Goal: Task Accomplishment & Management: Book appointment/travel/reservation

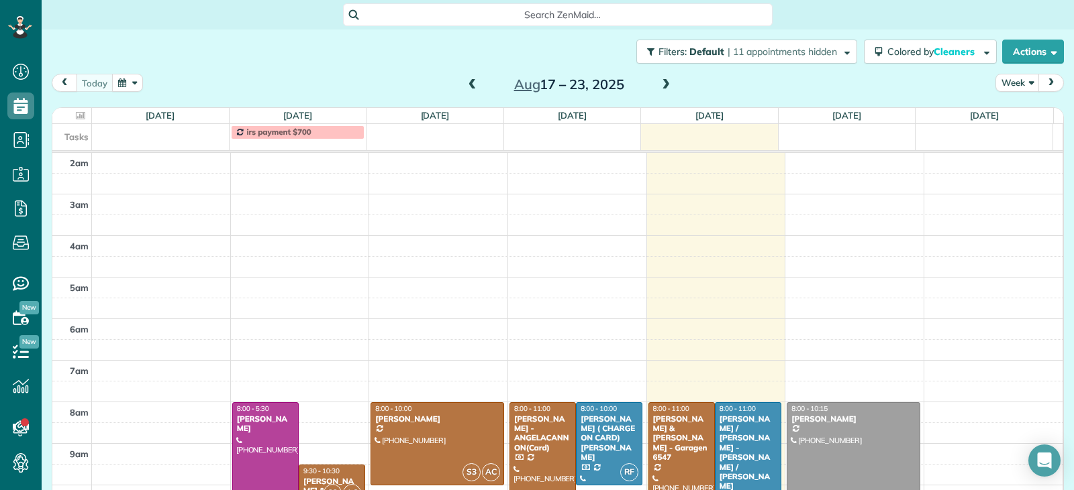
scroll to position [6, 6]
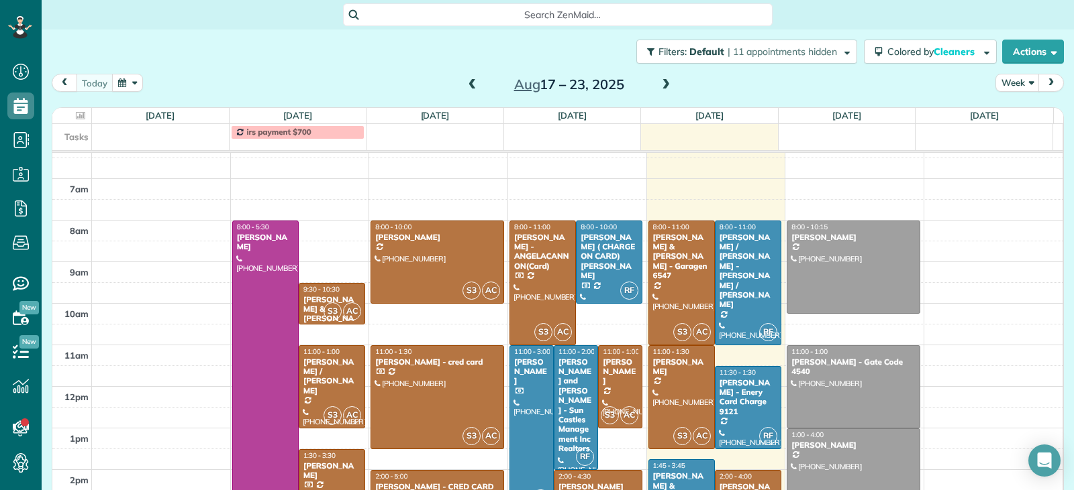
click at [665, 85] on span at bounding box center [665, 85] width 15 height 12
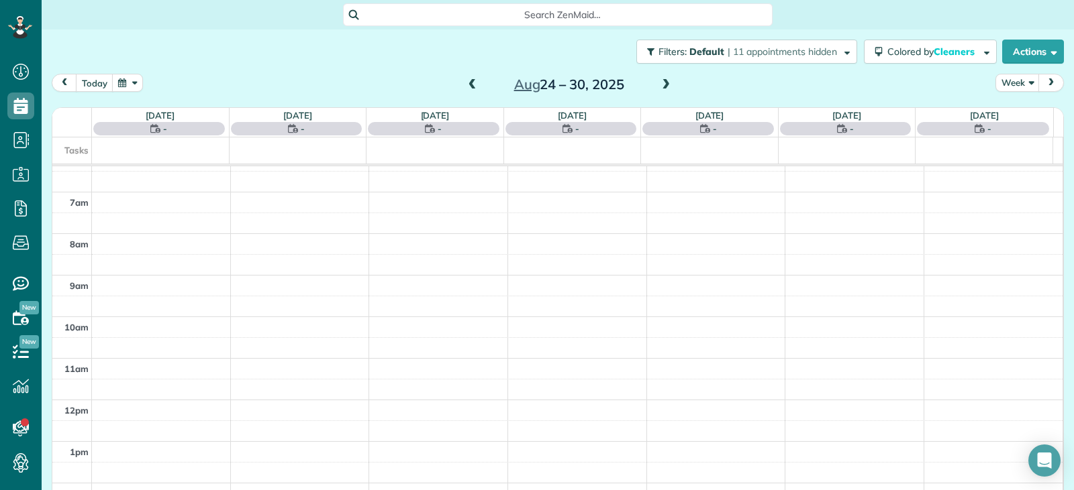
scroll to position [209, 0]
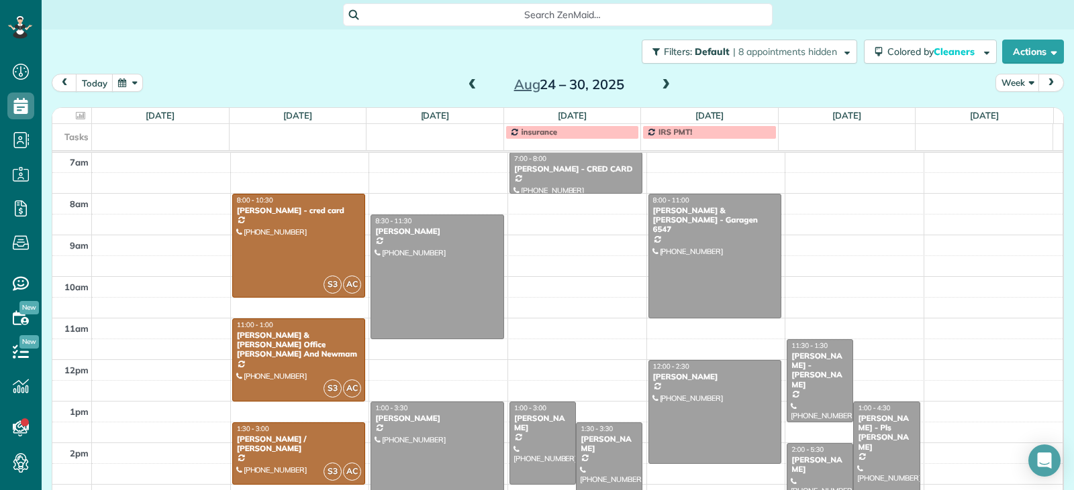
click at [660, 85] on span at bounding box center [665, 85] width 15 height 12
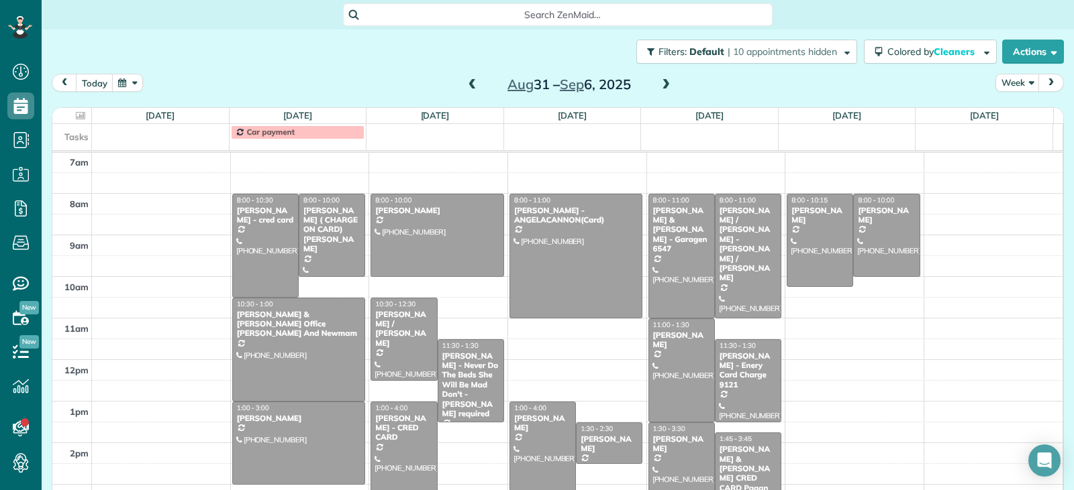
click at [660, 85] on span at bounding box center [665, 85] width 15 height 12
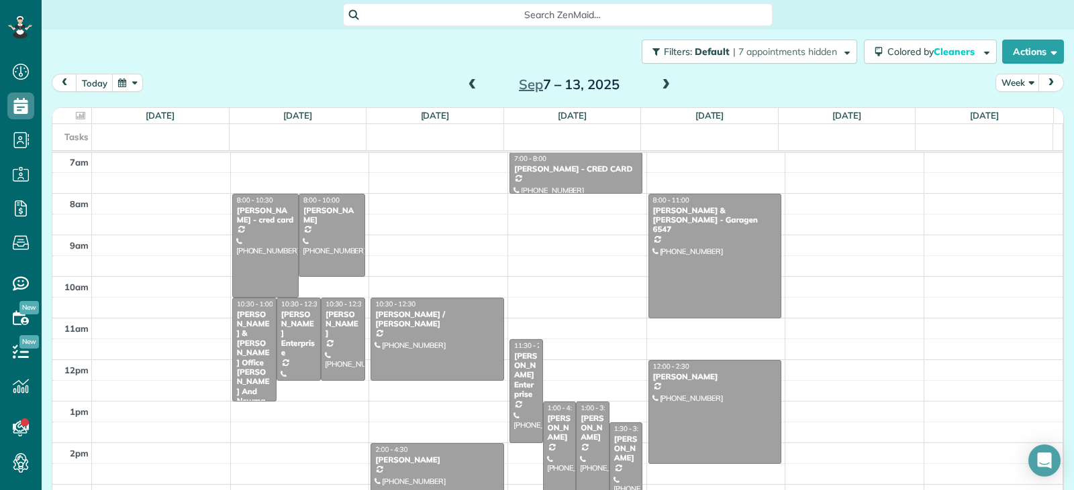
click at [408, 208] on div "2am 3am 4am 5am 6am 7am 8am 9am 10am 11am 12pm 1pm 2pm 3pm 4pm 5pm 8:00 - 10:30…" at bounding box center [557, 276] width 1010 height 665
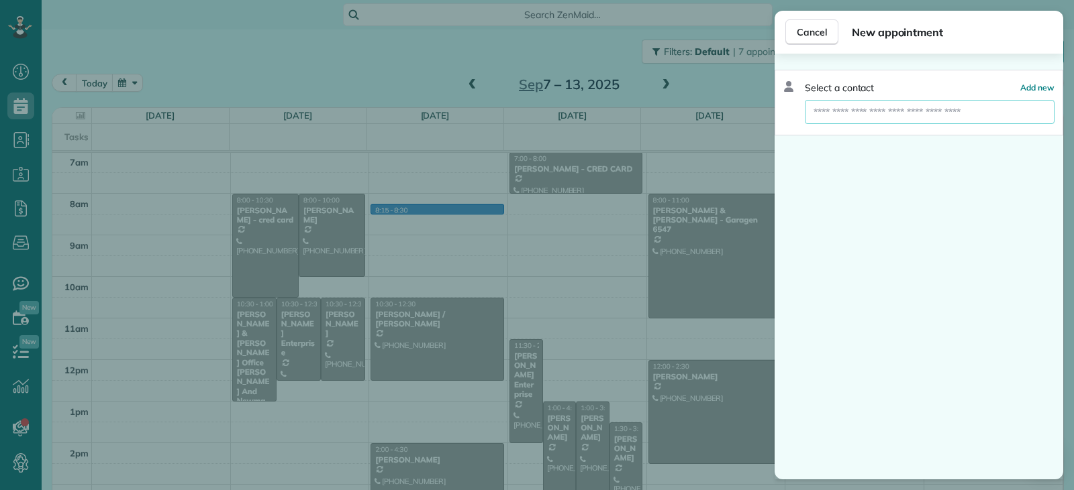
click at [827, 113] on input "text" at bounding box center [930, 112] width 250 height 24
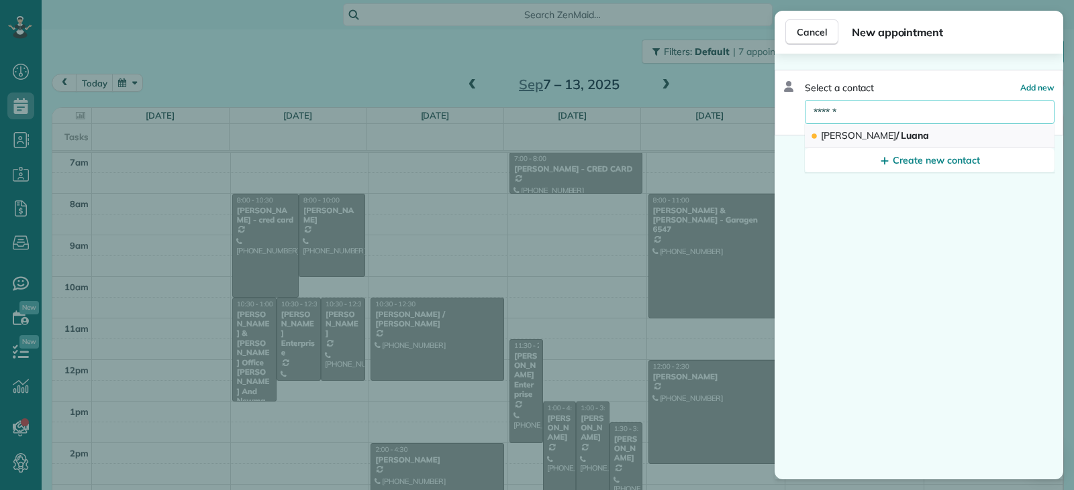
type input "******"
click at [847, 140] on span "[PERSON_NAME]" at bounding box center [858, 135] width 75 height 12
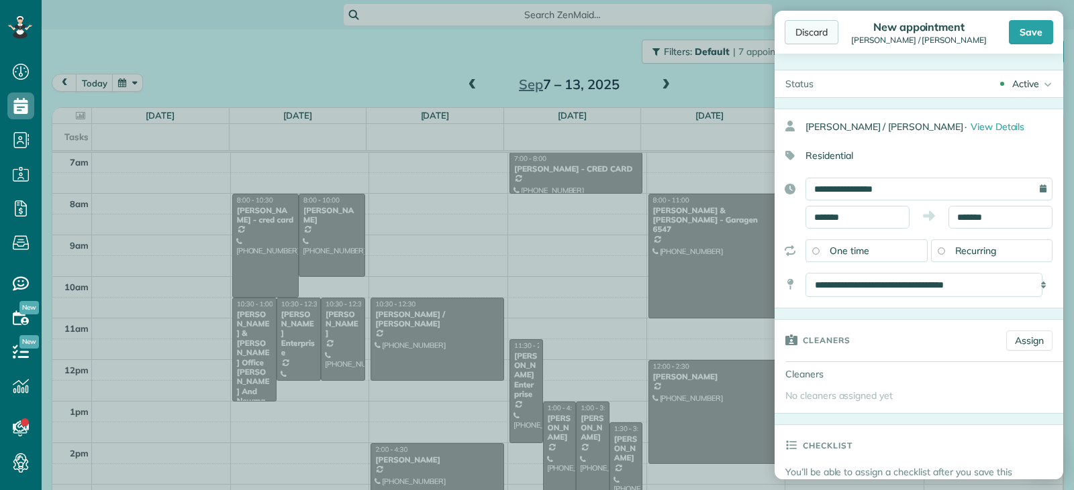
click at [805, 36] on div "Discard" at bounding box center [811, 32] width 54 height 24
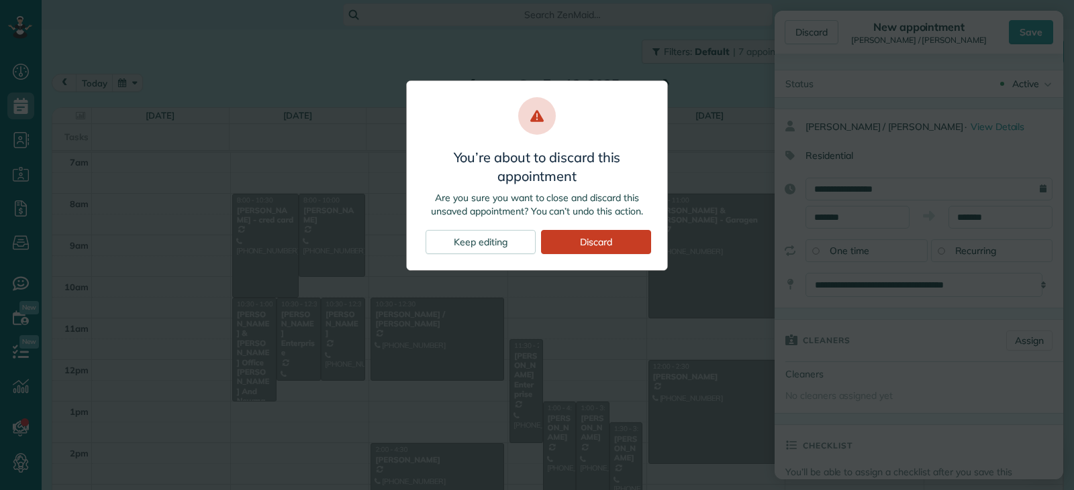
drag, startPoint x: 568, startPoint y: 246, endPoint x: 725, endPoint y: 227, distance: 157.5
click at [570, 246] on div "Discard" at bounding box center [596, 242] width 110 height 24
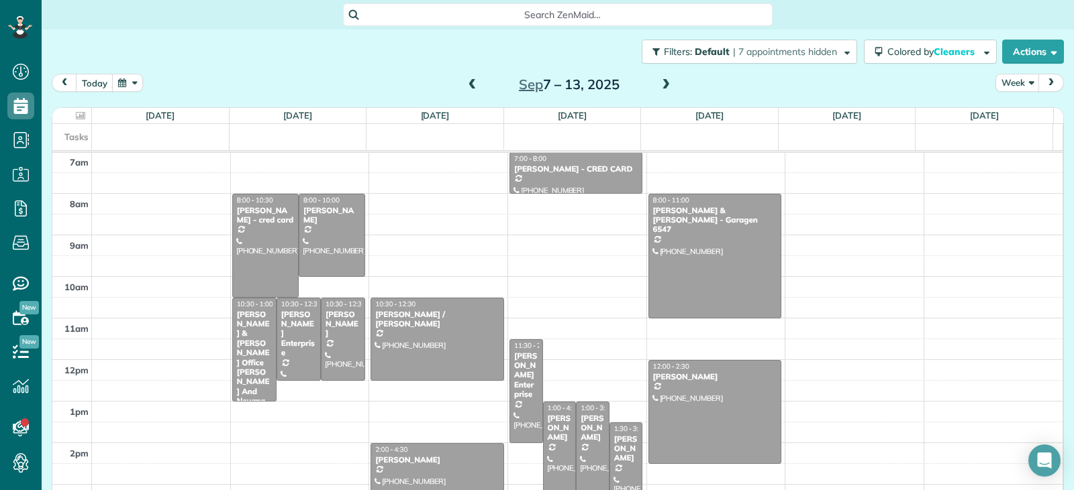
click at [521, 227] on div "2am 3am 4am 5am 6am 7am 8am 9am 10am 11am 12pm 1pm 2pm 3pm 4pm 5pm 8:00 - 10:30…" at bounding box center [557, 276] width 1010 height 665
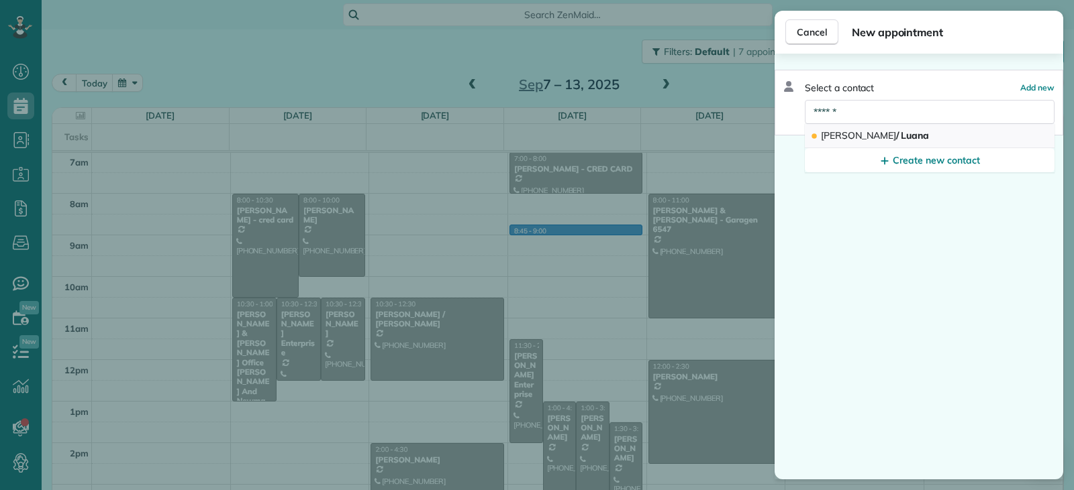
click at [900, 133] on button "[PERSON_NAME] / [PERSON_NAME]" at bounding box center [930, 136] width 250 height 24
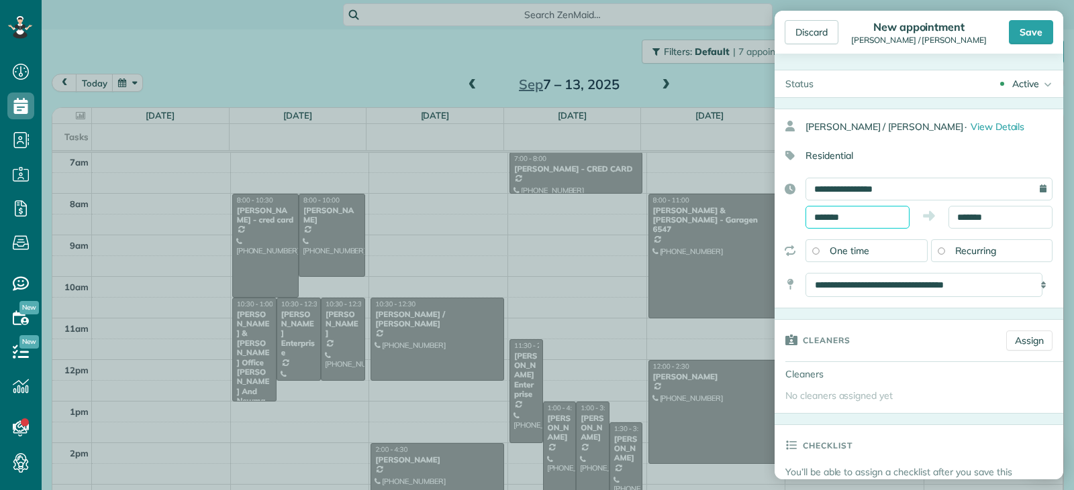
click at [870, 219] on input "*******" at bounding box center [857, 217] width 104 height 23
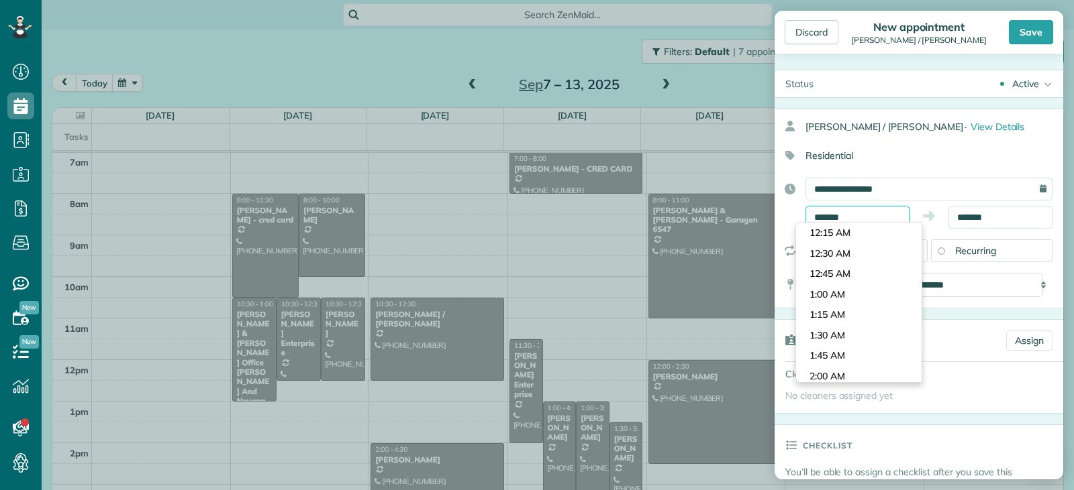
scroll to position [676, 0]
type input "*******"
click at [849, 234] on body "Dashboard Scheduling Calendar View List View Dispatch View - Weekly scheduling …" at bounding box center [537, 245] width 1074 height 490
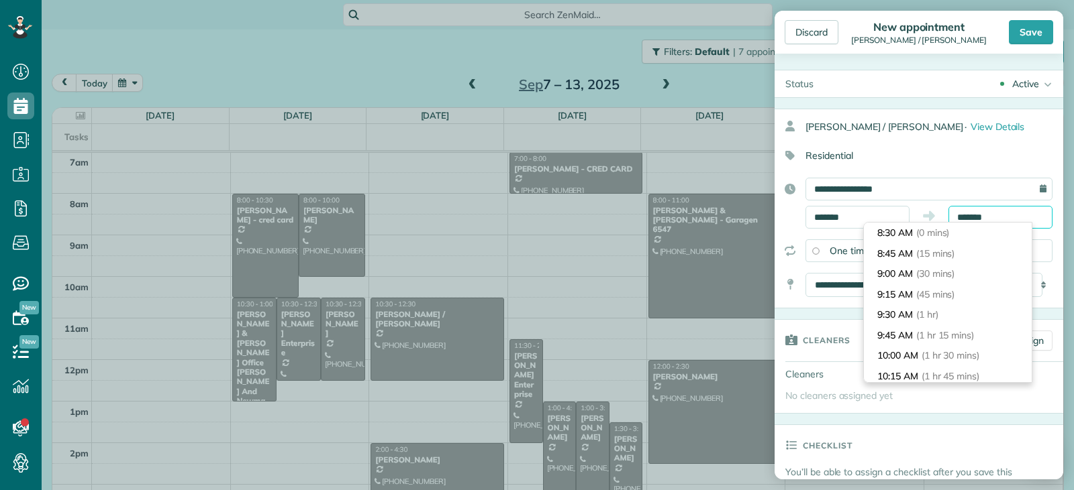
click at [984, 216] on input "*******" at bounding box center [1000, 217] width 104 height 23
type input "********"
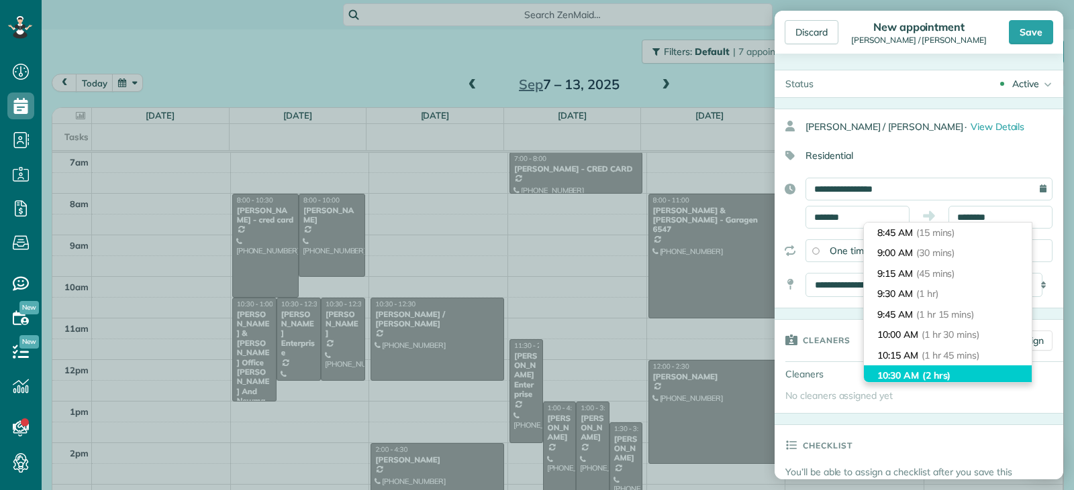
click at [933, 370] on span "(2 hrs)" at bounding box center [936, 376] width 29 height 12
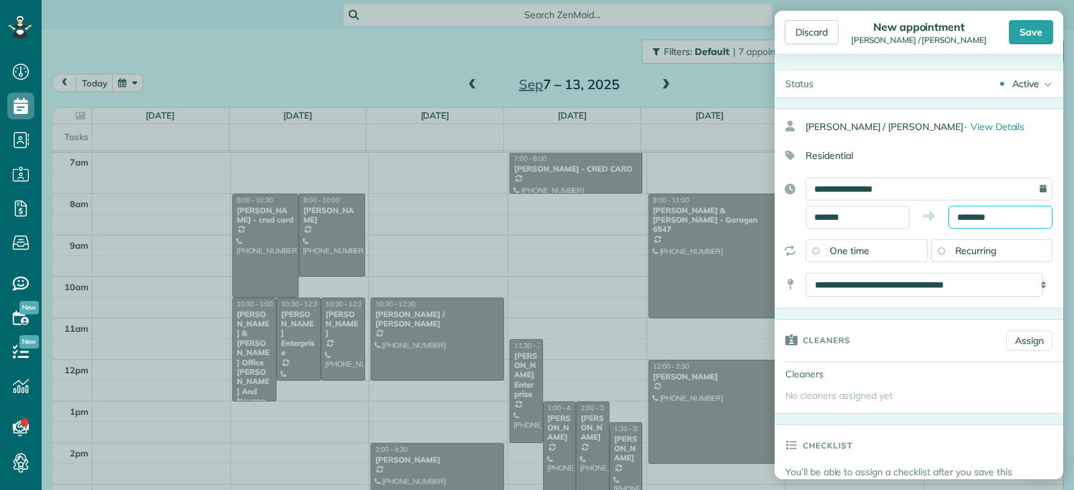
scroll to position [372, 0]
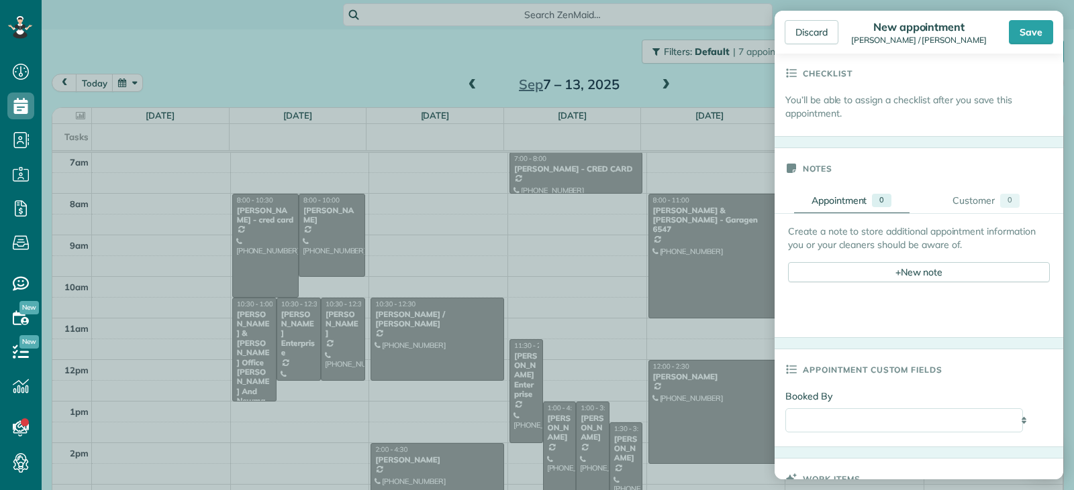
click at [1035, 31] on div "Save" at bounding box center [1030, 32] width 44 height 24
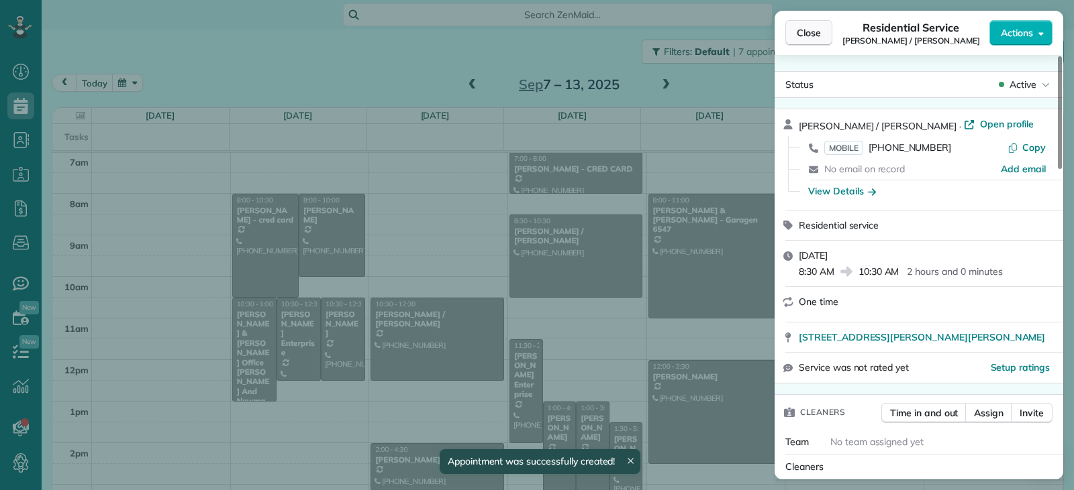
click at [811, 32] on span "Close" at bounding box center [808, 32] width 24 height 13
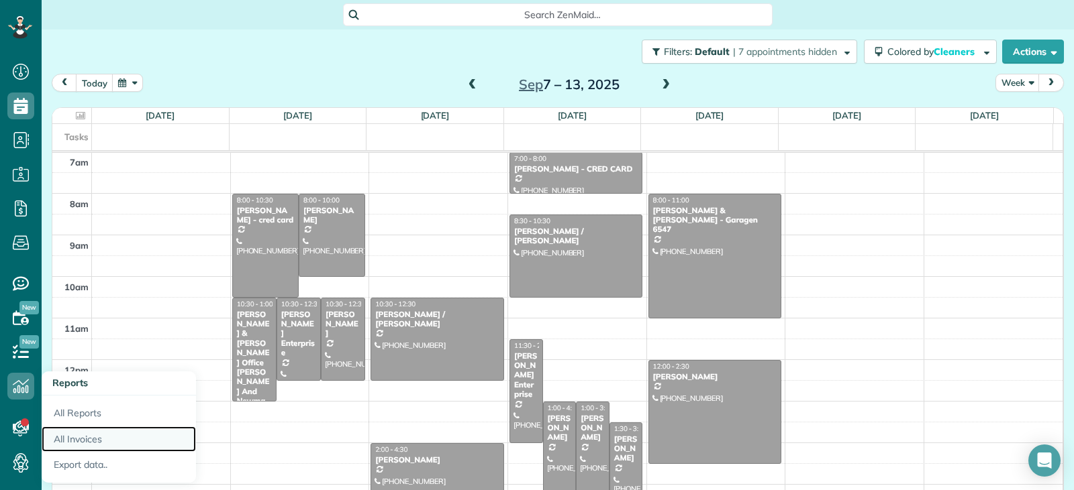
click at [77, 442] on link "All Invoices" at bounding box center [119, 440] width 154 height 26
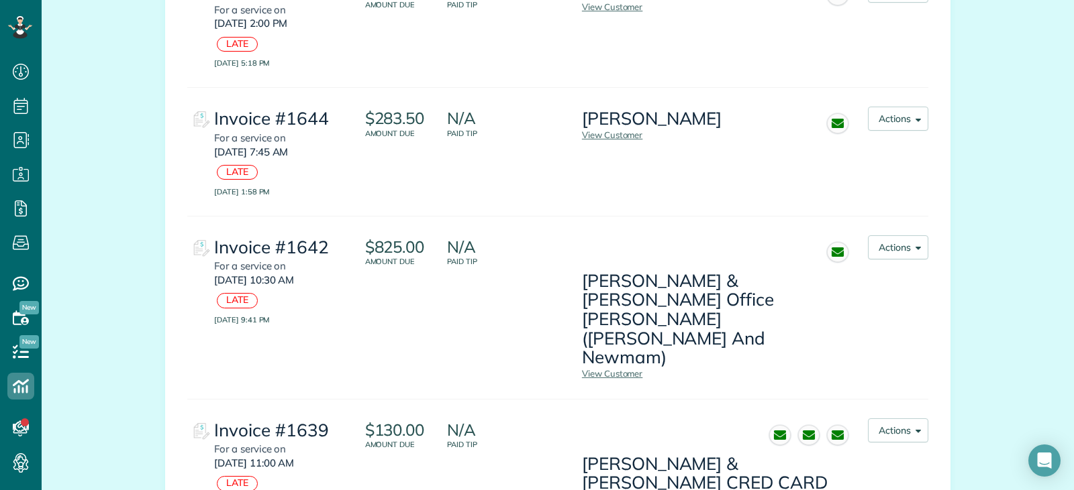
scroll to position [2107, 0]
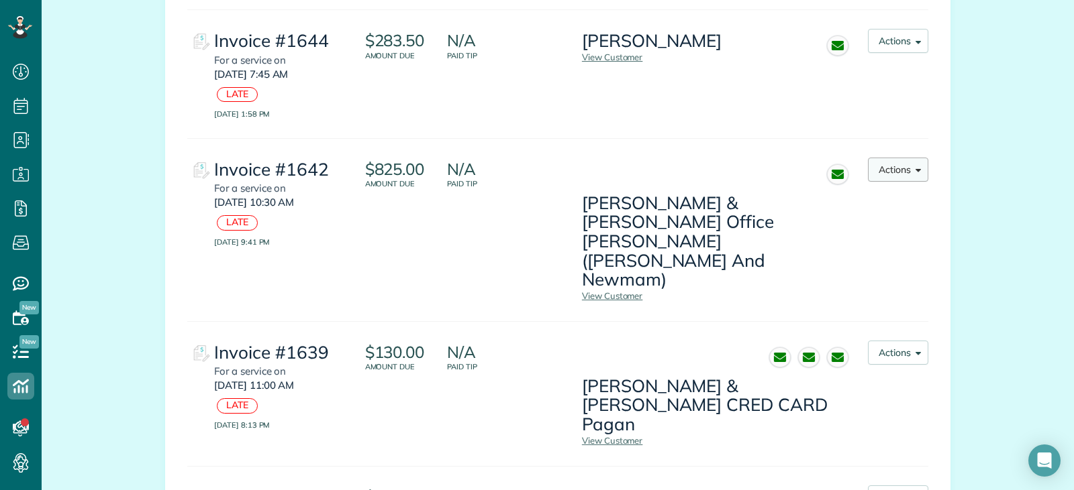
click at [890, 170] on button "Actions" at bounding box center [898, 170] width 60 height 24
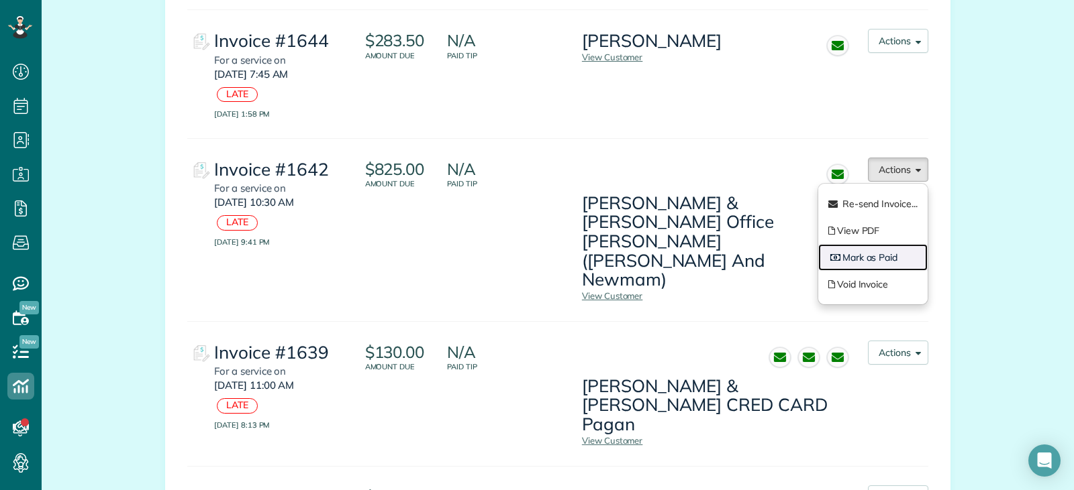
click at [849, 258] on link "Mark as Paid" at bounding box center [872, 257] width 109 height 27
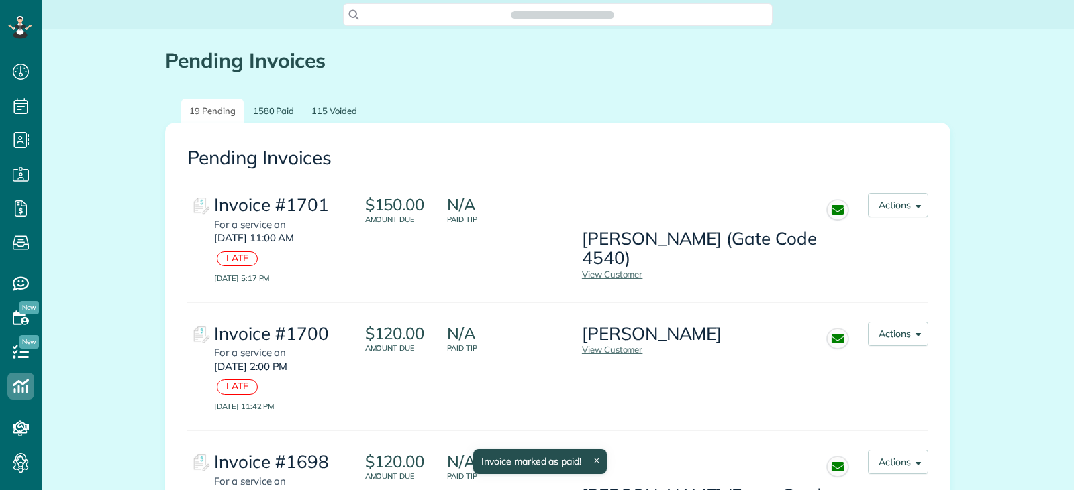
scroll to position [6, 6]
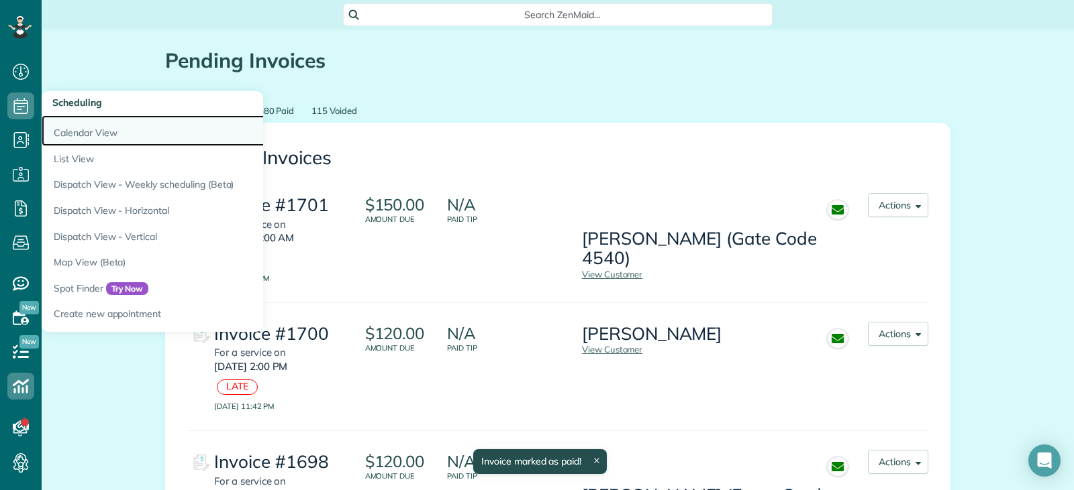
click at [65, 134] on link "Calendar View" at bounding box center [209, 130] width 335 height 31
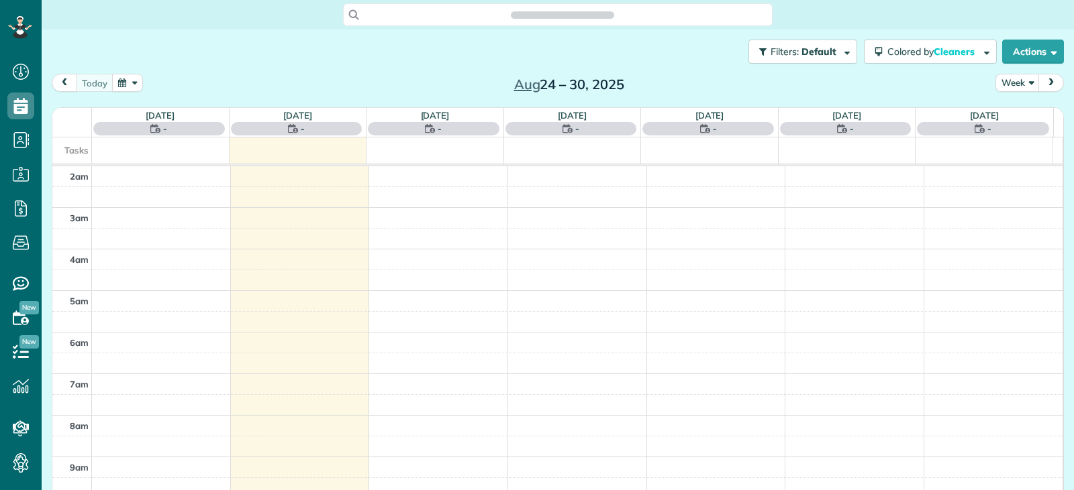
scroll to position [209, 0]
